Goal: Find specific page/section: Find specific page/section

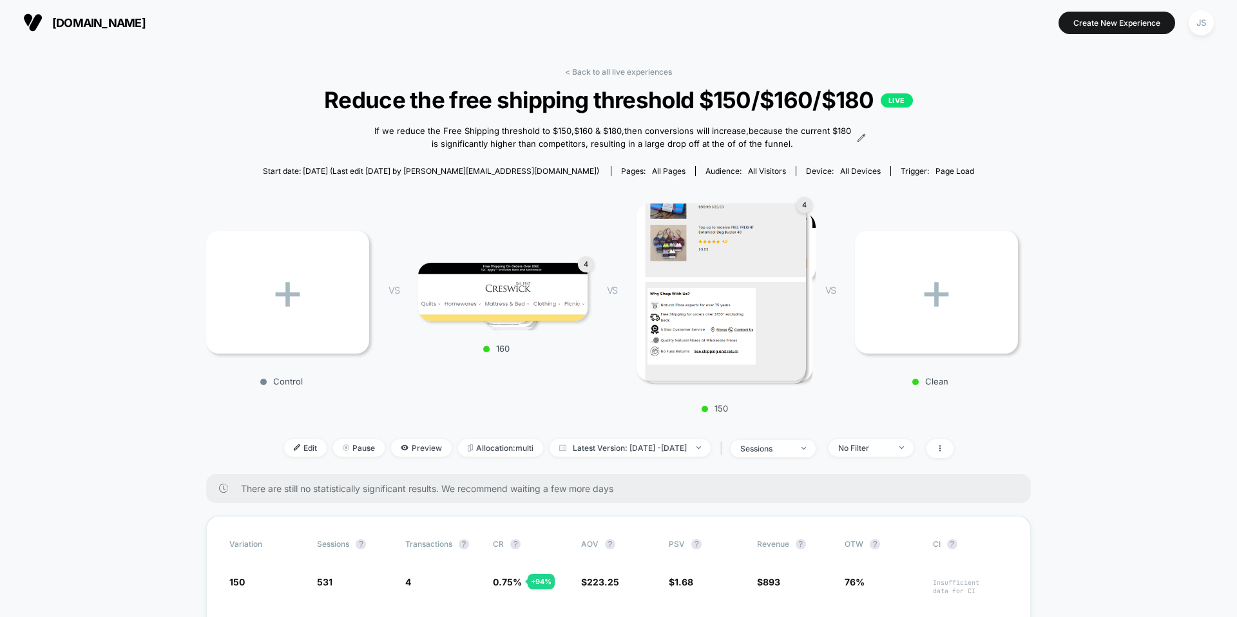
click at [618, 79] on div "< Back to all live experiences Reduce the free shipping threshold $150/$160/$18…" at bounding box center [618, 270] width 824 height 407
click at [621, 71] on link "< Back to all live experiences" at bounding box center [618, 72] width 107 height 10
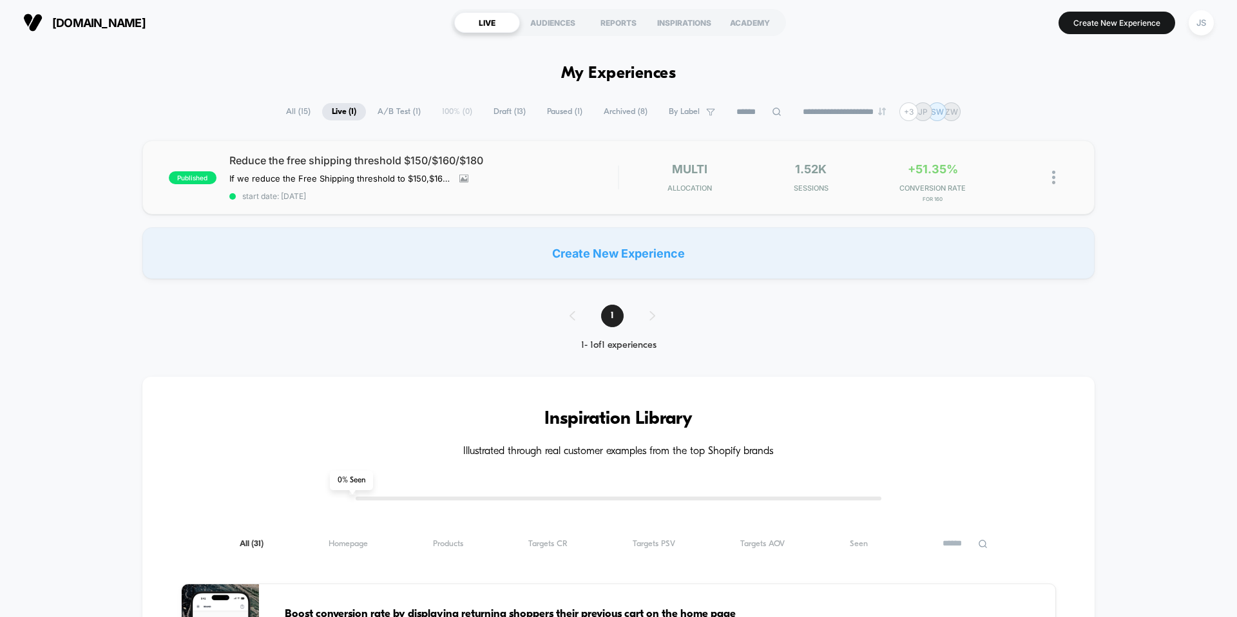
click at [337, 151] on div "published Reduce the free shipping threshold $150/$160/$180 If we reduce the Fr…" at bounding box center [618, 177] width 952 height 74
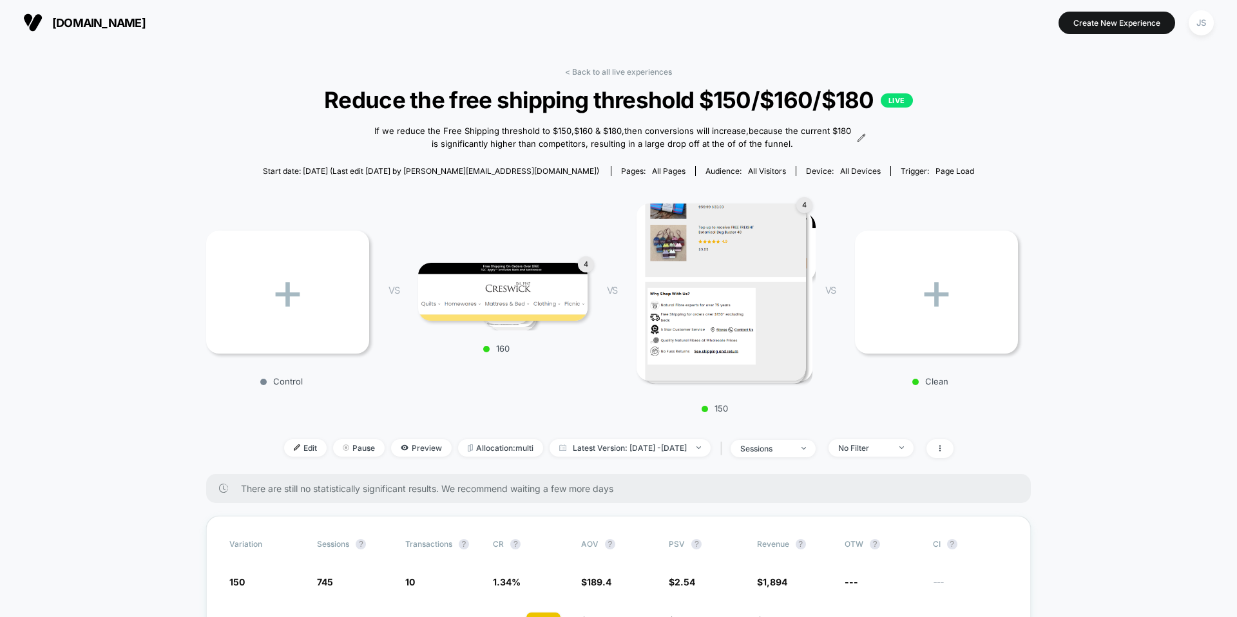
click at [588, 77] on div "< Back to all live experiences Reduce the free shipping threshold $150/$160/$18…" at bounding box center [618, 270] width 824 height 407
click at [589, 75] on link "< Back to all live experiences" at bounding box center [618, 72] width 107 height 10
